Goal: Task Accomplishment & Management: Manage account settings

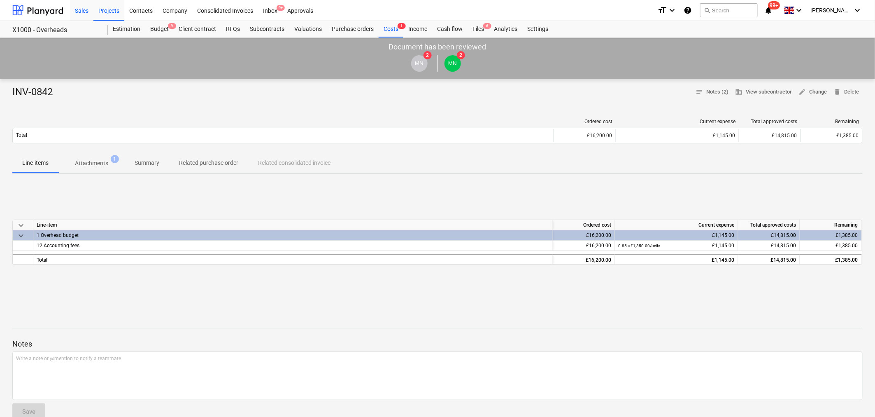
click at [84, 10] on div "Sales" at bounding box center [81, 10] width 23 height 21
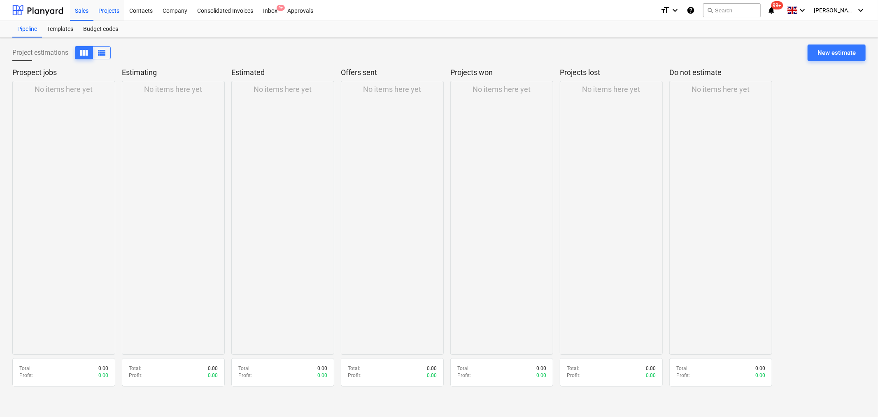
click at [112, 12] on div "Projects" at bounding box center [108, 10] width 31 height 21
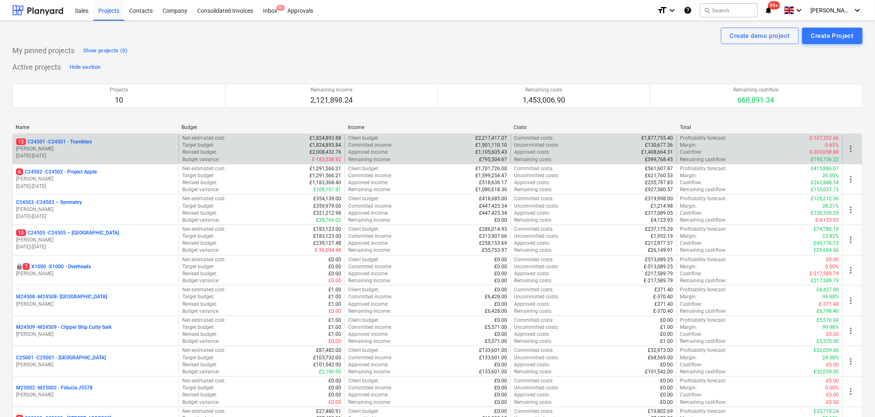
click at [48, 149] on p "[PERSON_NAME]" at bounding box center [95, 148] width 159 height 7
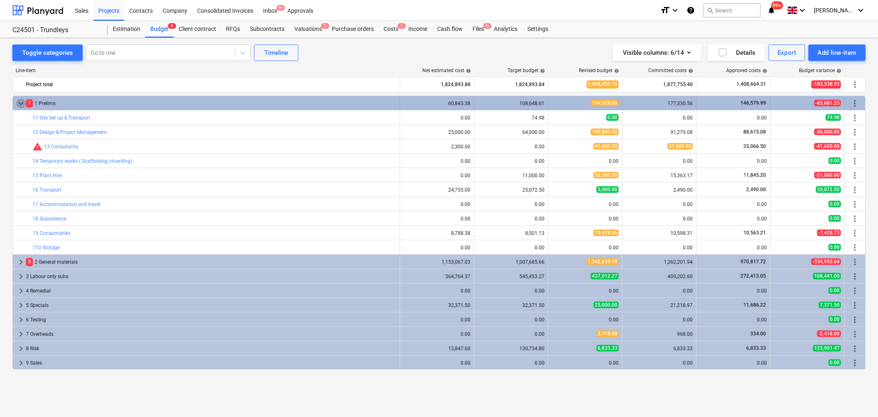
click at [22, 104] on span "keyboard_arrow_down" at bounding box center [21, 103] width 10 height 10
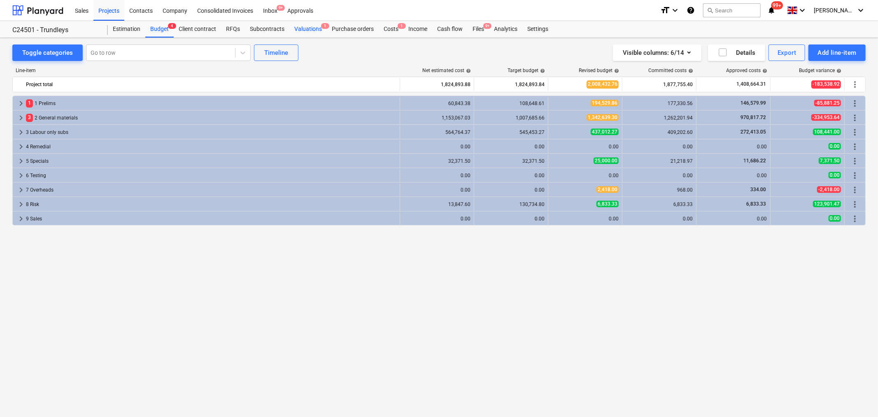
click at [309, 30] on div "Valuations 1" at bounding box center [307, 29] width 37 height 16
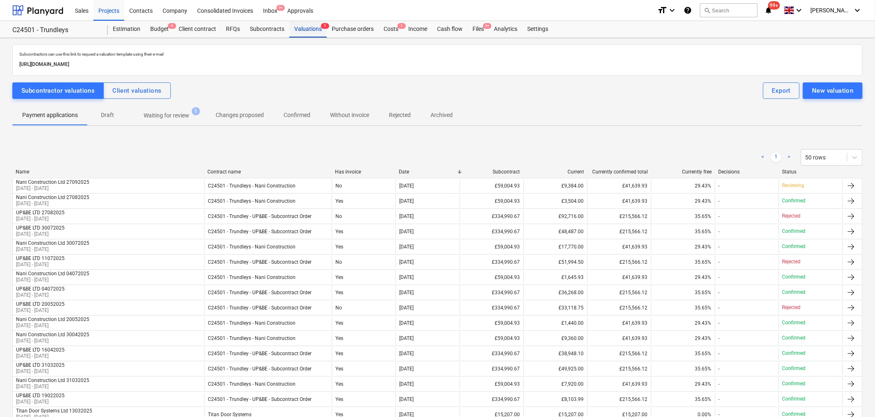
click at [303, 26] on div "Valuations 1" at bounding box center [307, 29] width 37 height 16
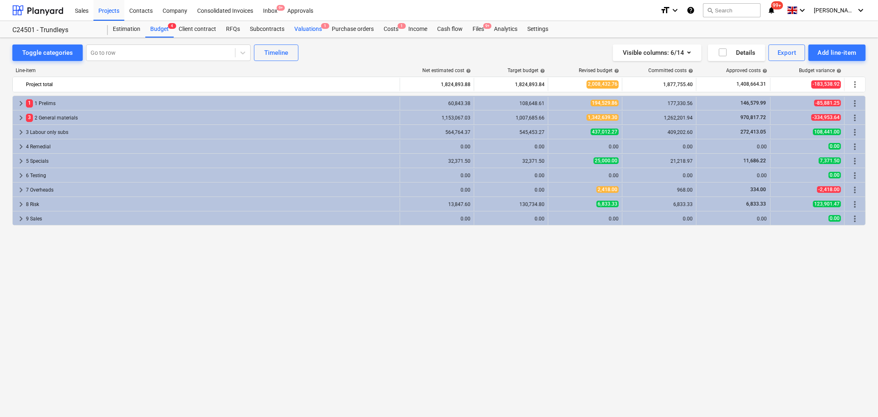
click at [303, 26] on div "Valuations 1" at bounding box center [307, 29] width 37 height 16
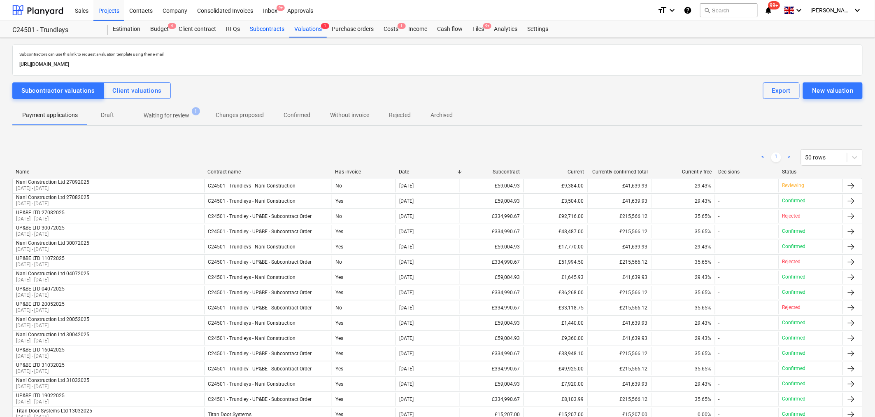
click at [262, 27] on div "Subcontracts" at bounding box center [267, 29] width 44 height 16
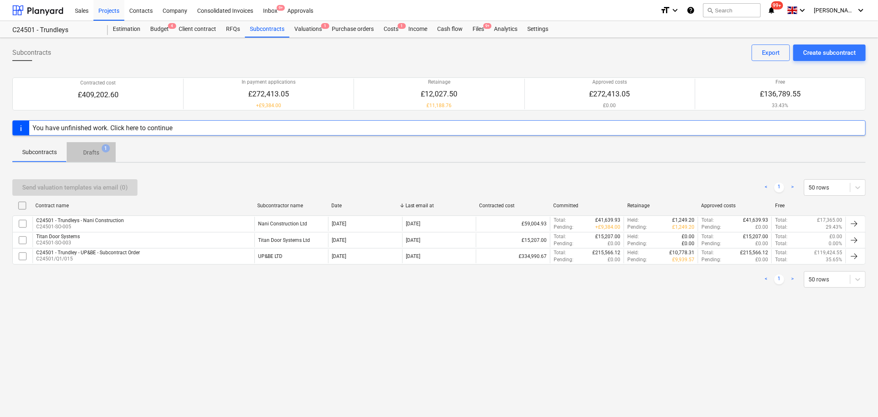
click at [97, 152] on p "Drafts" at bounding box center [91, 152] width 16 height 9
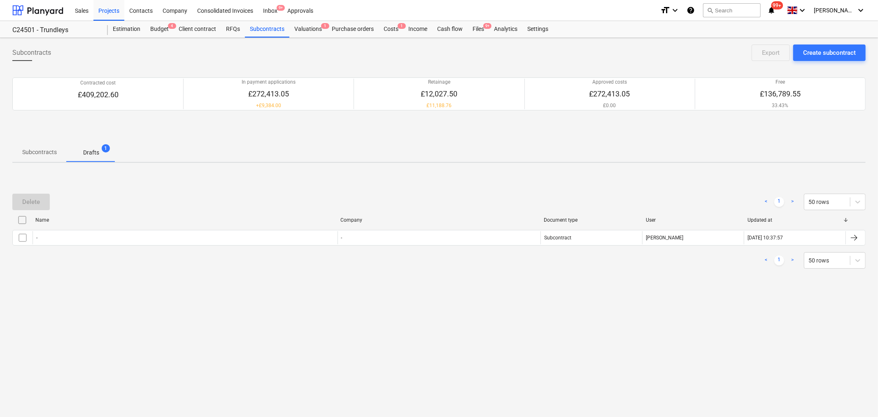
click at [42, 154] on p "Subcontracts" at bounding box center [39, 152] width 35 height 9
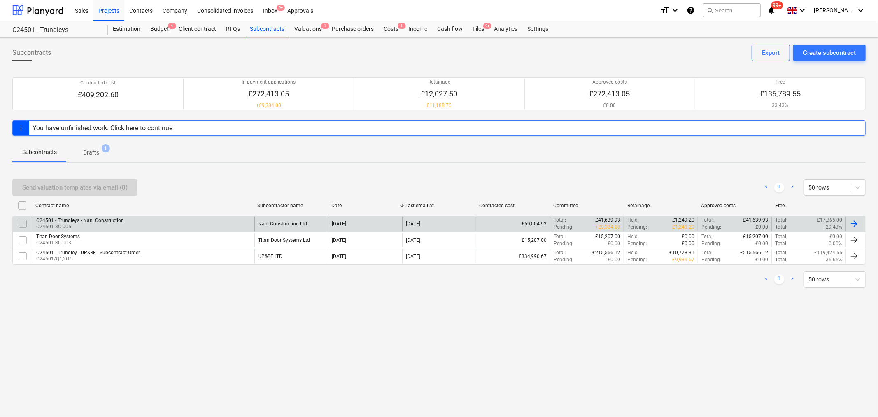
click at [183, 220] on div "C24501 - Trundleys - Nani Construction C24501-SO-005" at bounding box center [144, 224] width 222 height 14
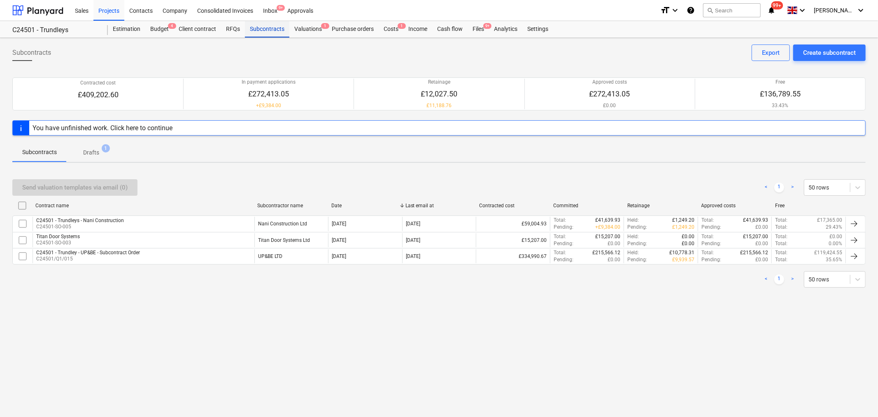
click at [274, 30] on div "Subcontracts" at bounding box center [267, 29] width 44 height 16
click at [386, 28] on div "Costs 1" at bounding box center [391, 29] width 25 height 16
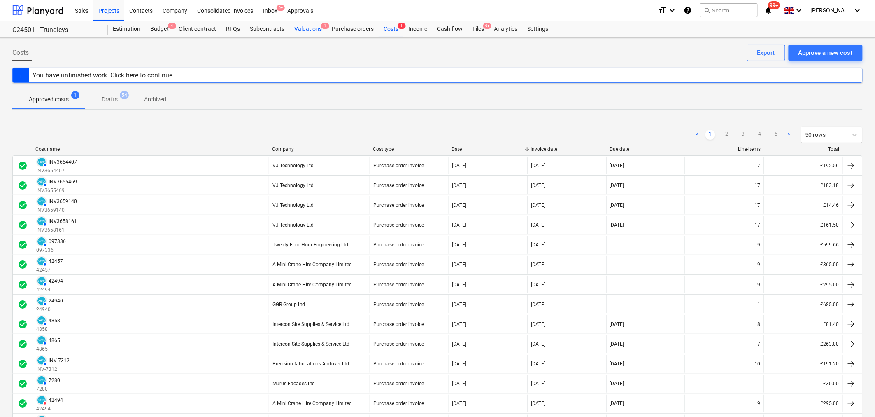
click at [314, 28] on div "Valuations 1" at bounding box center [307, 29] width 37 height 16
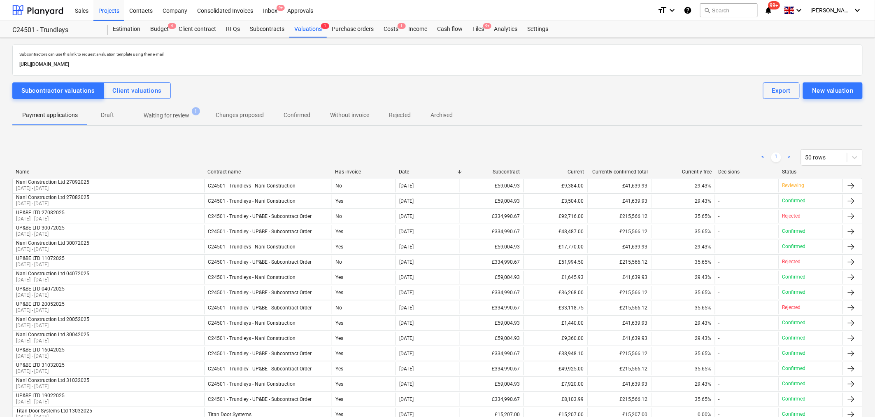
click at [164, 114] on p "Waiting for review" at bounding box center [167, 115] width 46 height 9
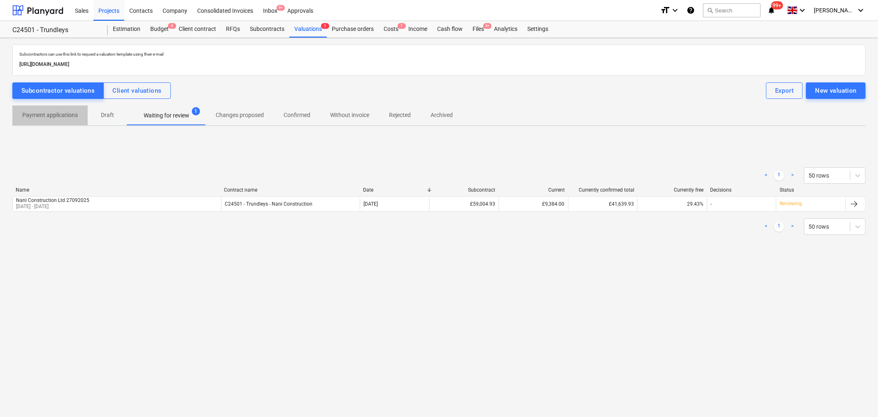
click at [49, 116] on p "Payment applications" at bounding box center [50, 115] width 56 height 9
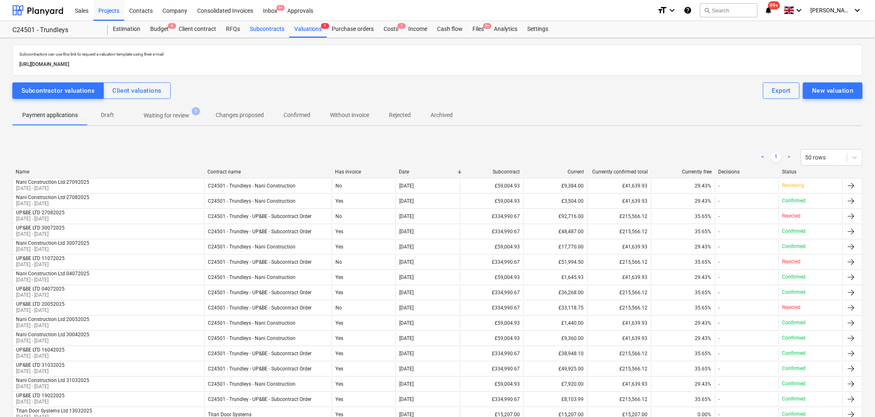
click at [268, 28] on div "Subcontracts" at bounding box center [267, 29] width 44 height 16
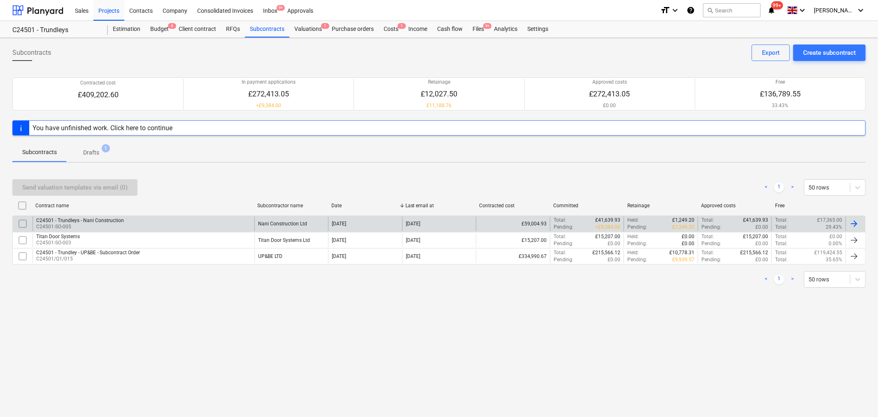
click at [106, 227] on p "C24501-SO-005" at bounding box center [80, 226] width 88 height 7
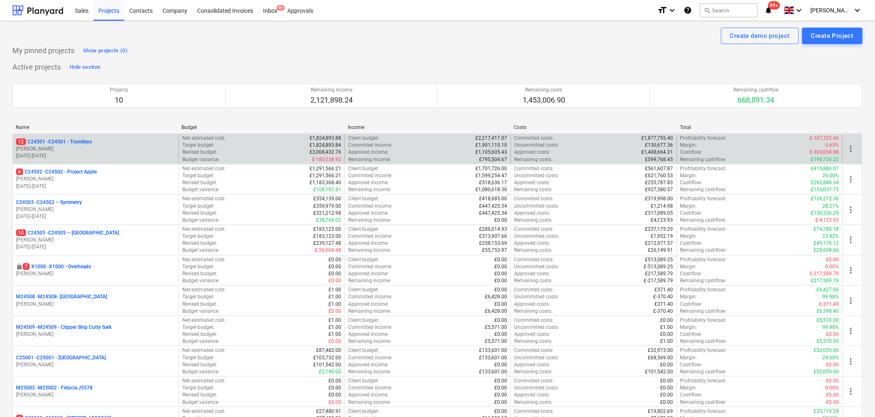
click at [100, 142] on div "12 C24501 - C24501 - Trundleys" at bounding box center [95, 141] width 159 height 7
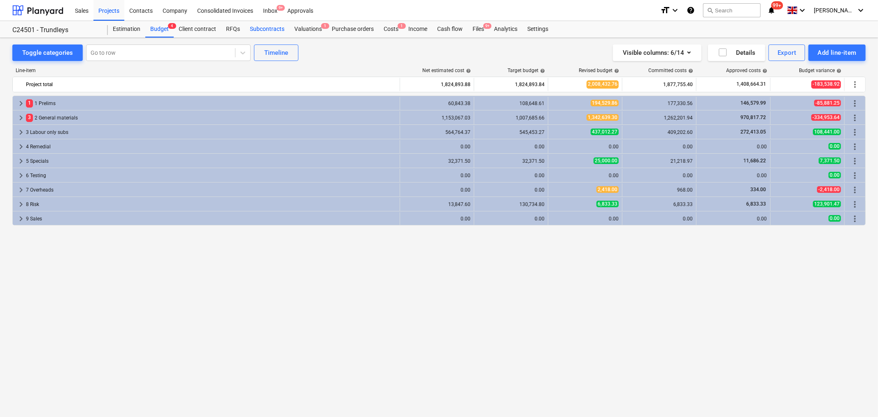
click at [262, 27] on div "Subcontracts" at bounding box center [267, 29] width 44 height 16
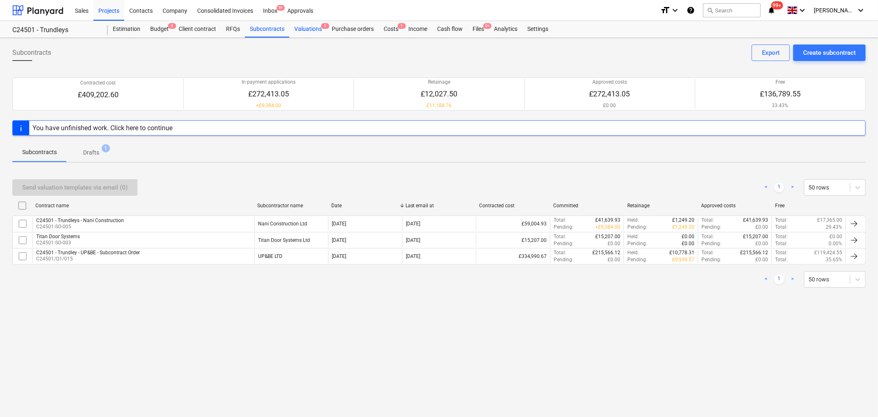
click at [310, 27] on div "Valuations 1" at bounding box center [307, 29] width 37 height 16
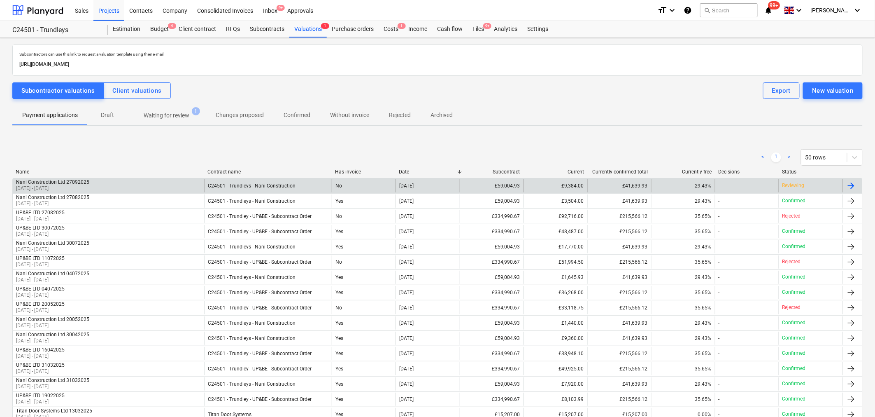
click at [74, 184] on div "Nani Construction Ltd 27092025" at bounding box center [52, 182] width 73 height 6
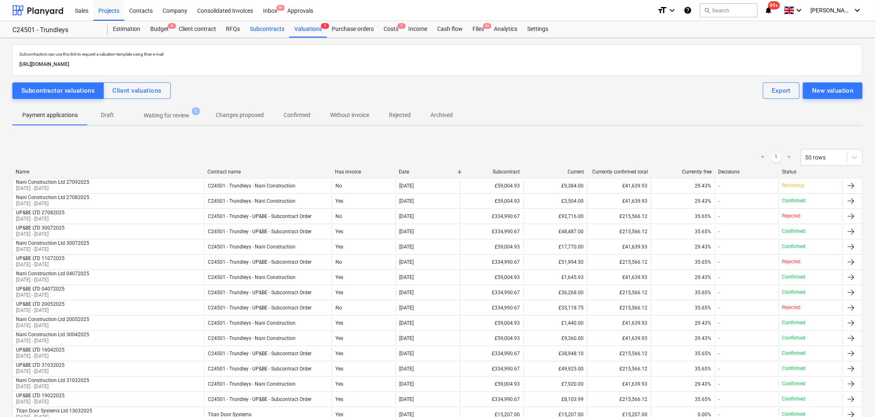
click at [269, 28] on div "Subcontracts" at bounding box center [267, 29] width 44 height 16
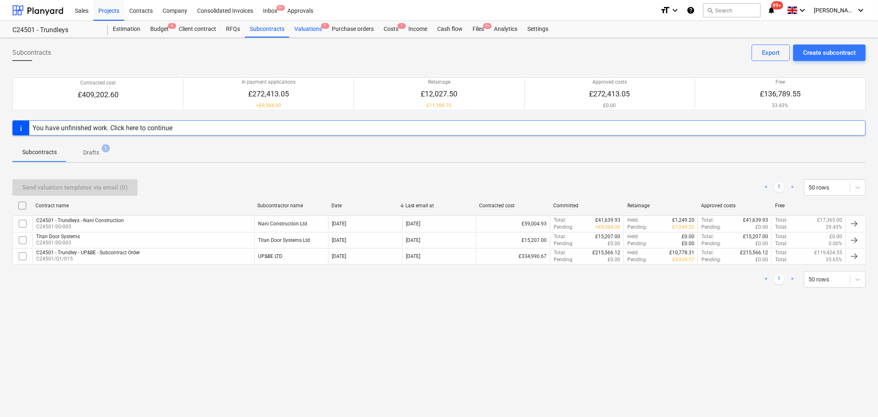
click at [308, 29] on div "Valuations 1" at bounding box center [307, 29] width 37 height 16
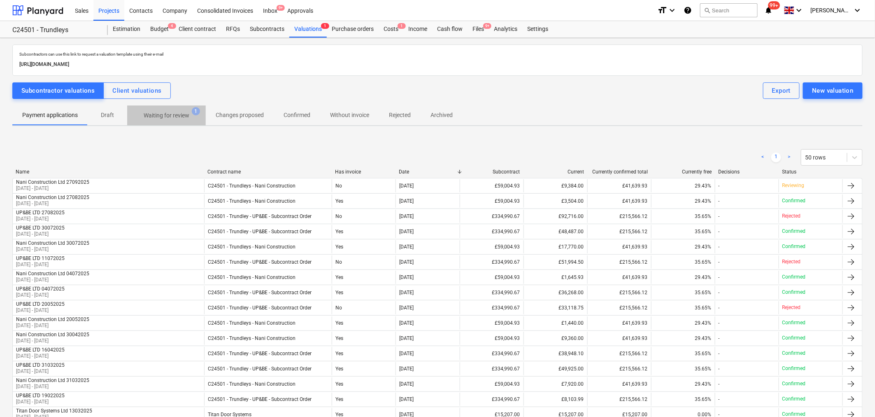
click at [180, 113] on p "Waiting for review" at bounding box center [167, 115] width 46 height 9
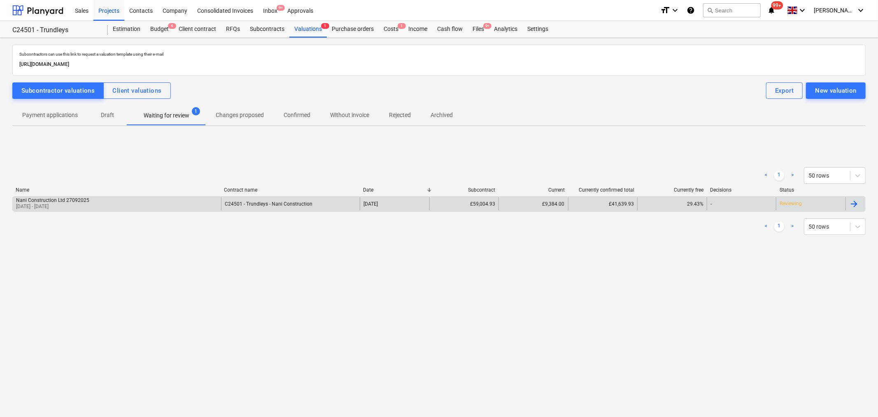
click at [95, 202] on div "Nani Construction Ltd 27092025 01 Sep 2025 - 30 Sep 2025" at bounding box center [117, 203] width 208 height 13
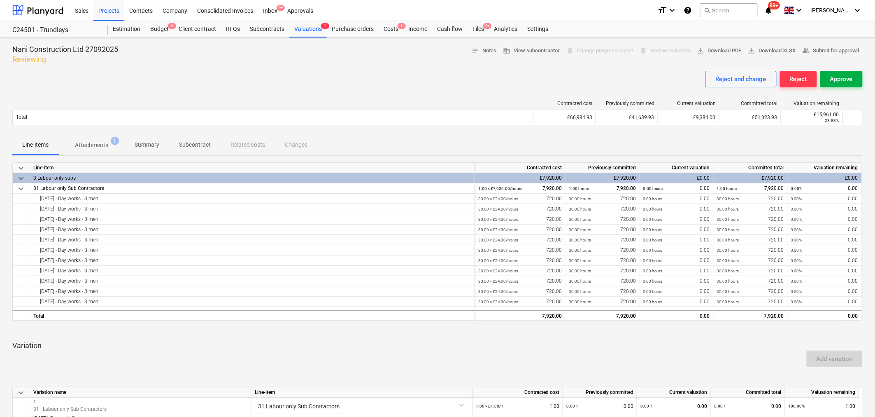
click at [836, 75] on div "Approve" at bounding box center [841, 79] width 23 height 11
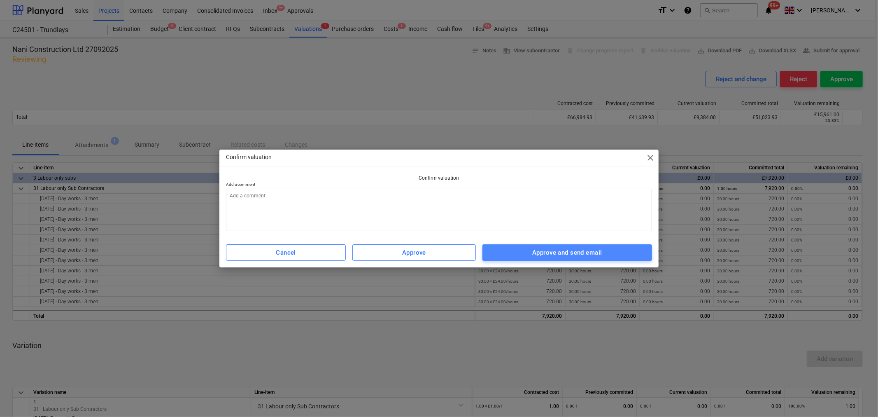
click at [533, 253] on div "Approve and send email" at bounding box center [567, 252] width 70 height 11
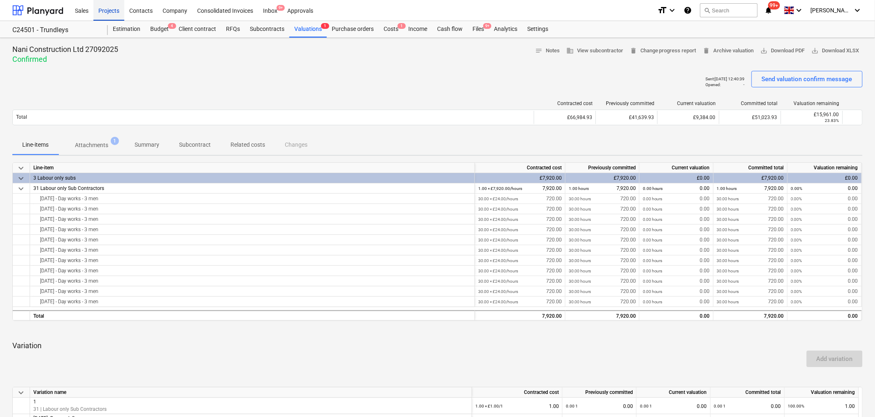
click at [113, 8] on div "Projects" at bounding box center [108, 10] width 31 height 21
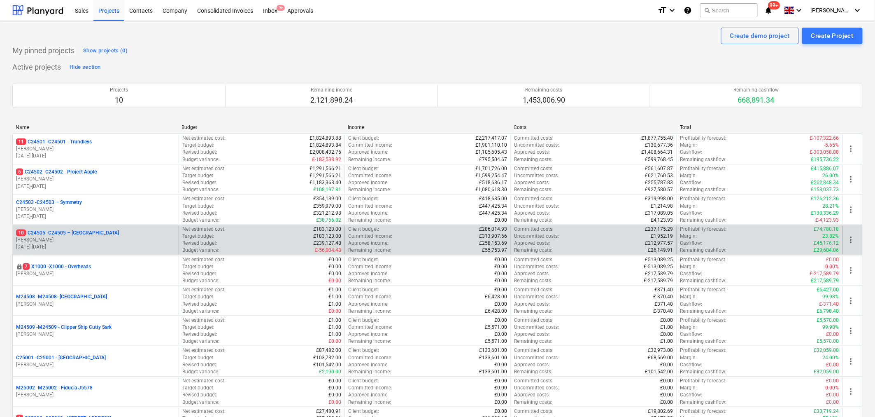
click at [104, 241] on p "[PERSON_NAME]" at bounding box center [95, 239] width 159 height 7
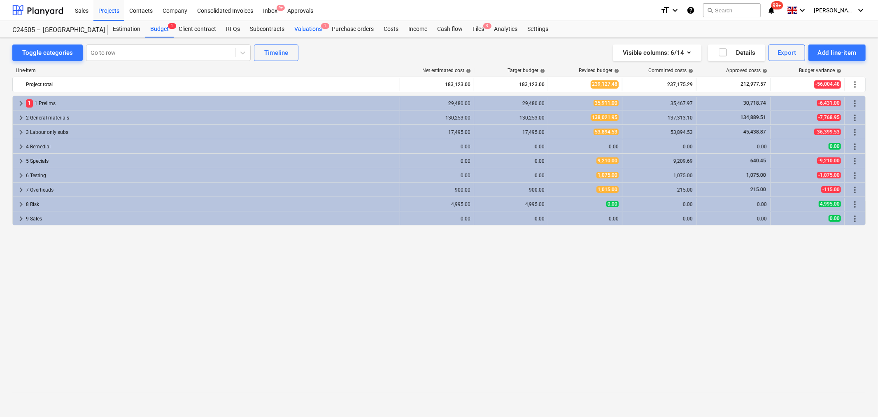
click at [310, 30] on div "Valuations 1" at bounding box center [307, 29] width 37 height 16
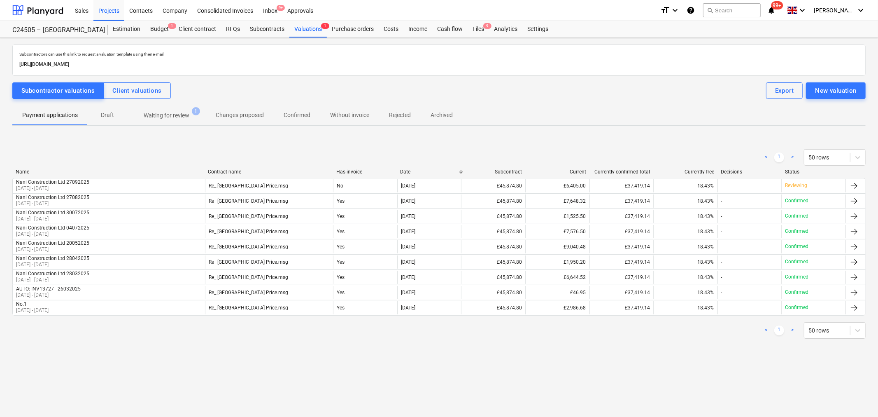
click at [175, 116] on p "Waiting for review" at bounding box center [167, 115] width 46 height 9
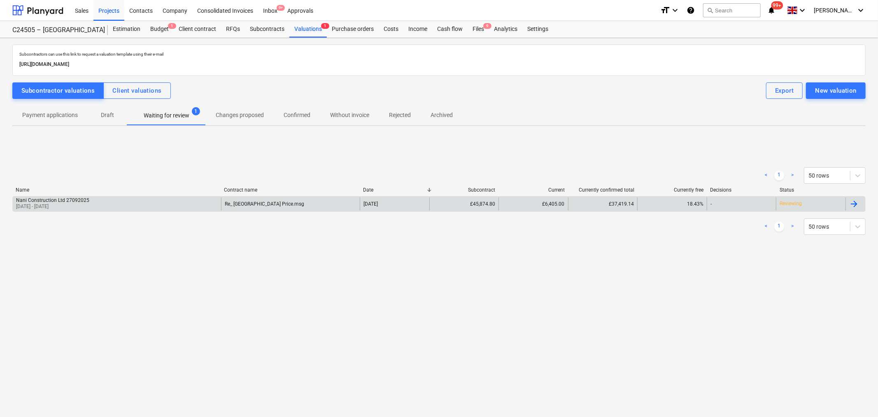
click at [155, 200] on div "Nani Construction Ltd 27092025 01 Sep 2025 - 30 Sep 2025" at bounding box center [117, 203] width 208 height 13
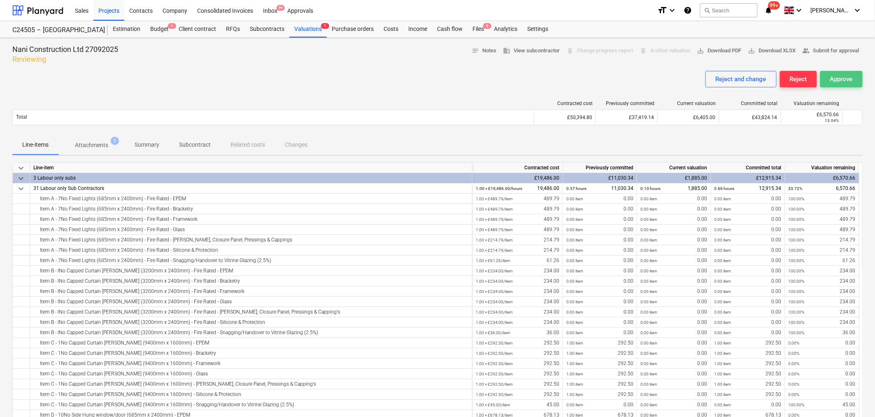
click at [842, 77] on div "Approve" at bounding box center [841, 79] width 23 height 11
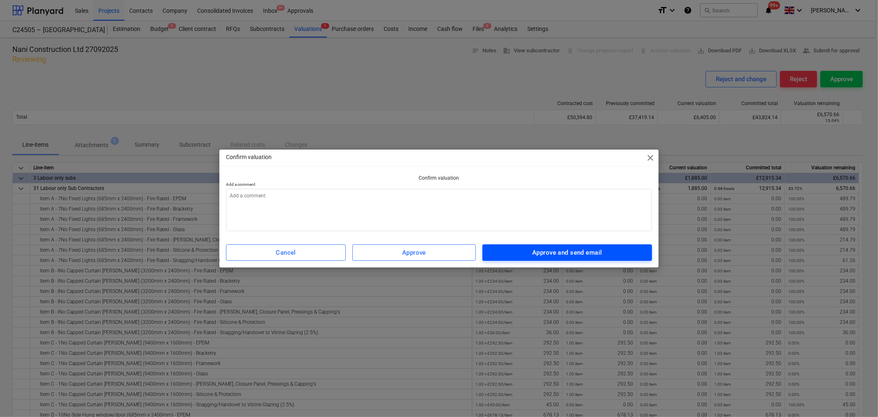
click at [547, 250] on div "Approve and send email" at bounding box center [567, 252] width 70 height 11
type textarea "x"
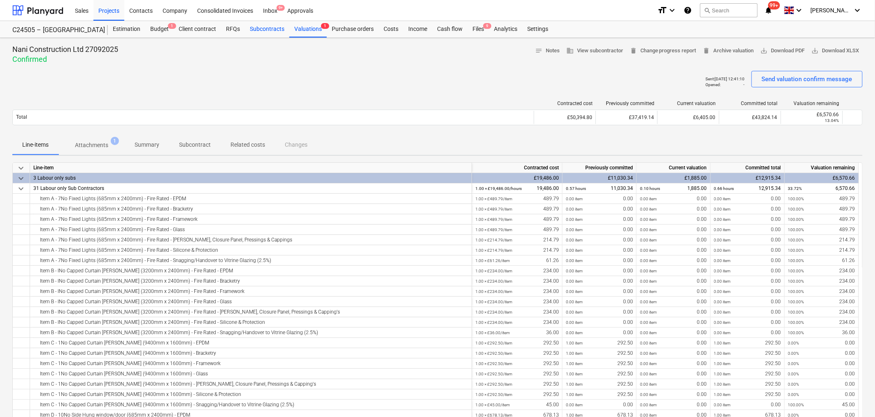
click at [266, 25] on div "Subcontracts" at bounding box center [267, 29] width 44 height 16
